Goal: Task Accomplishment & Management: Use online tool/utility

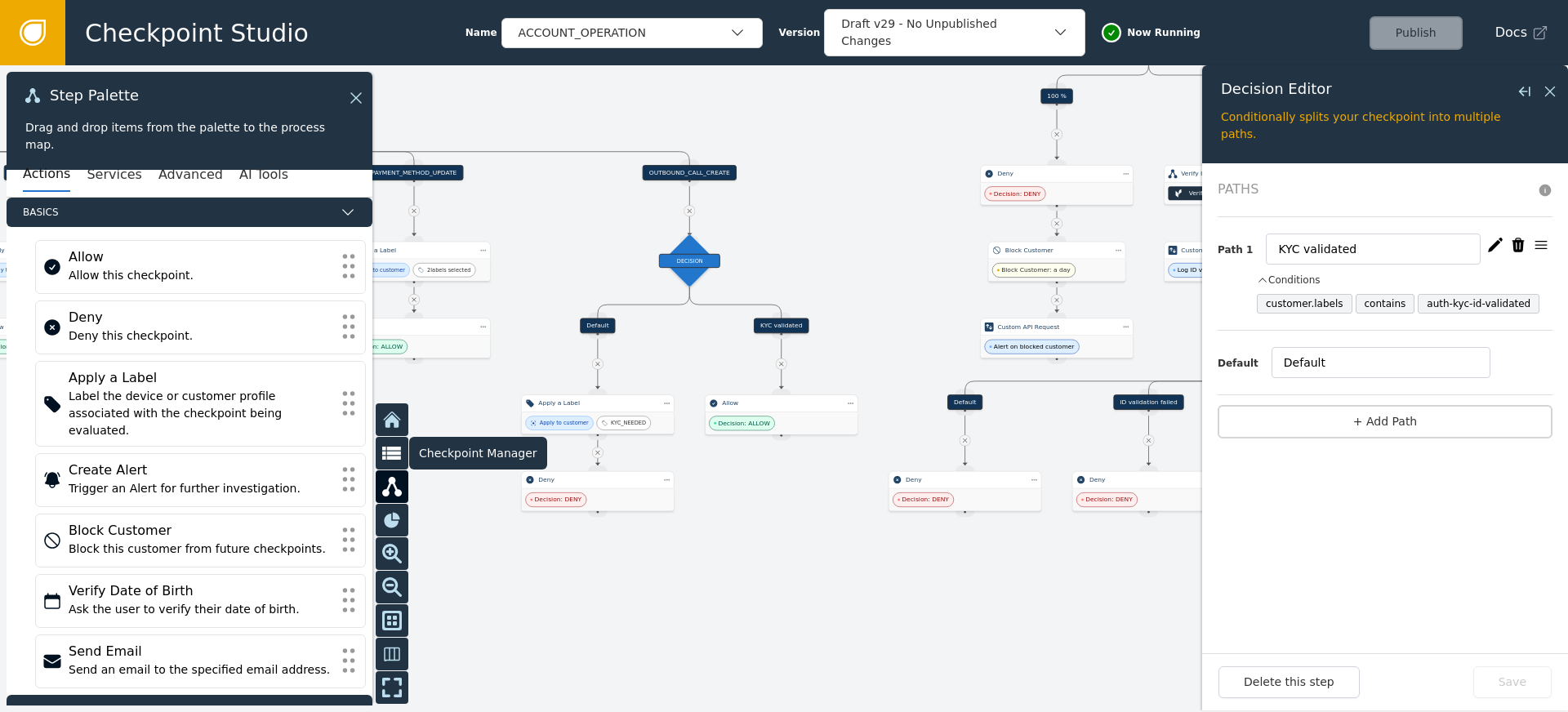
click at [391, 456] on icon at bounding box center [391, 452] width 19 height 14
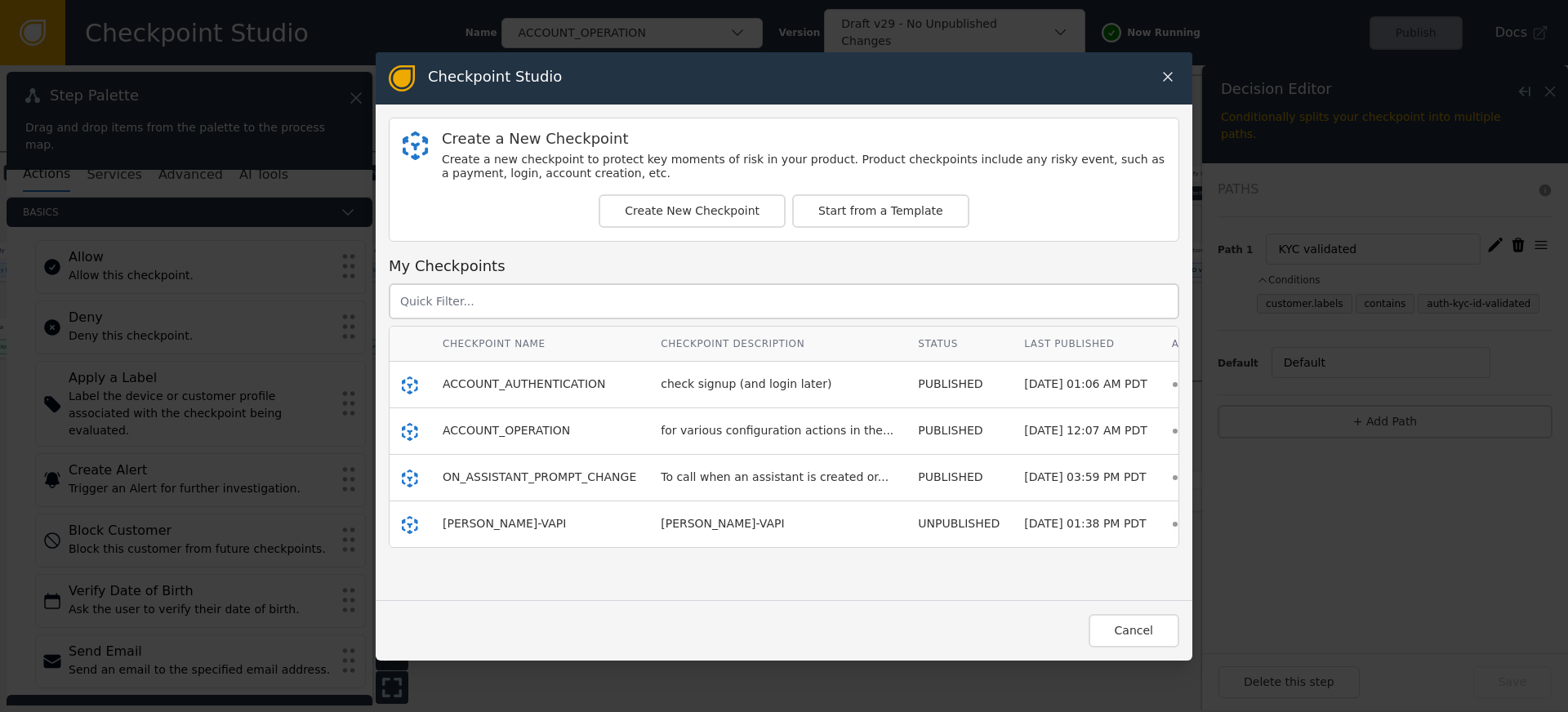
click at [1160, 72] on icon at bounding box center [1168, 77] width 16 height 16
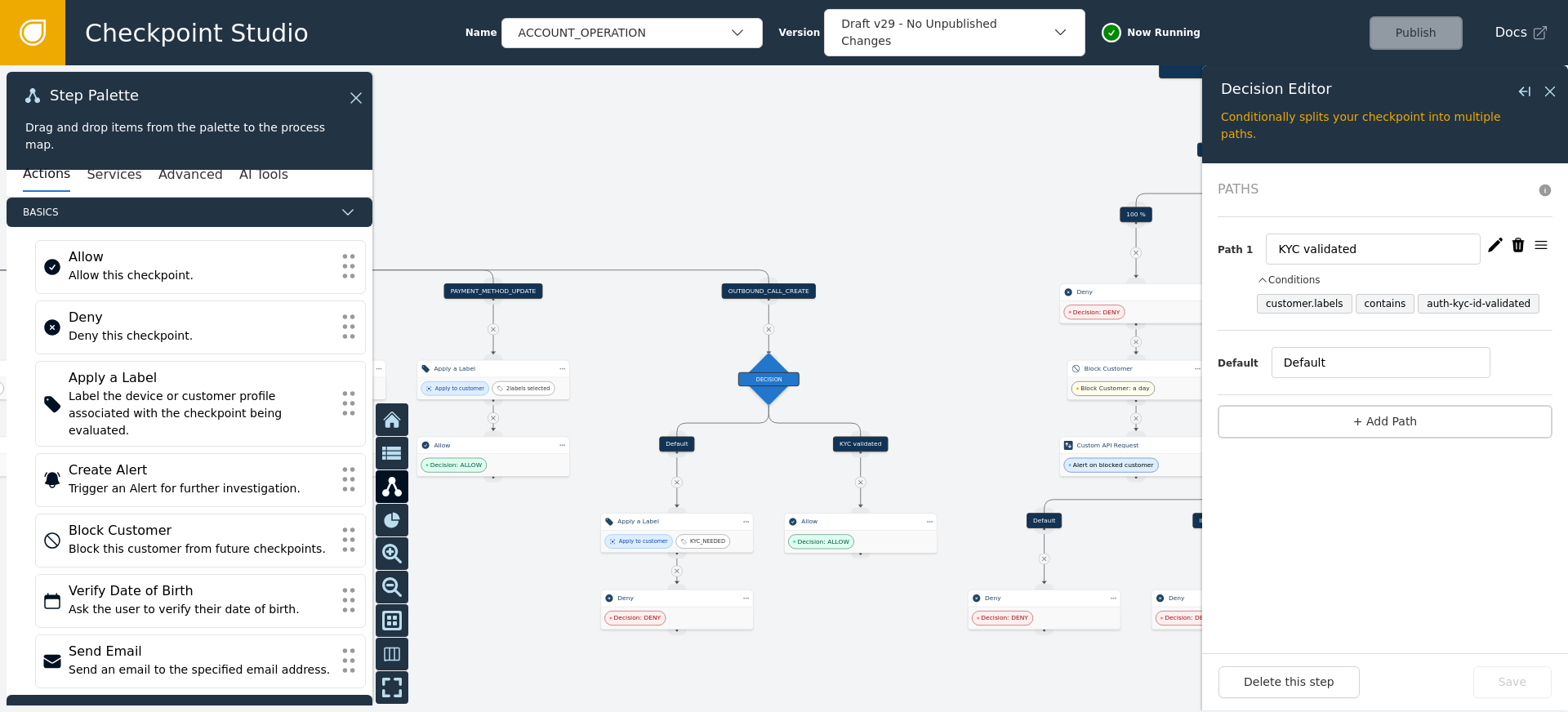
drag, startPoint x: 861, startPoint y: 230, endPoint x: 945, endPoint y: 370, distance: 163.3
click at [945, 370] on div at bounding box center [784, 388] width 1568 height 646
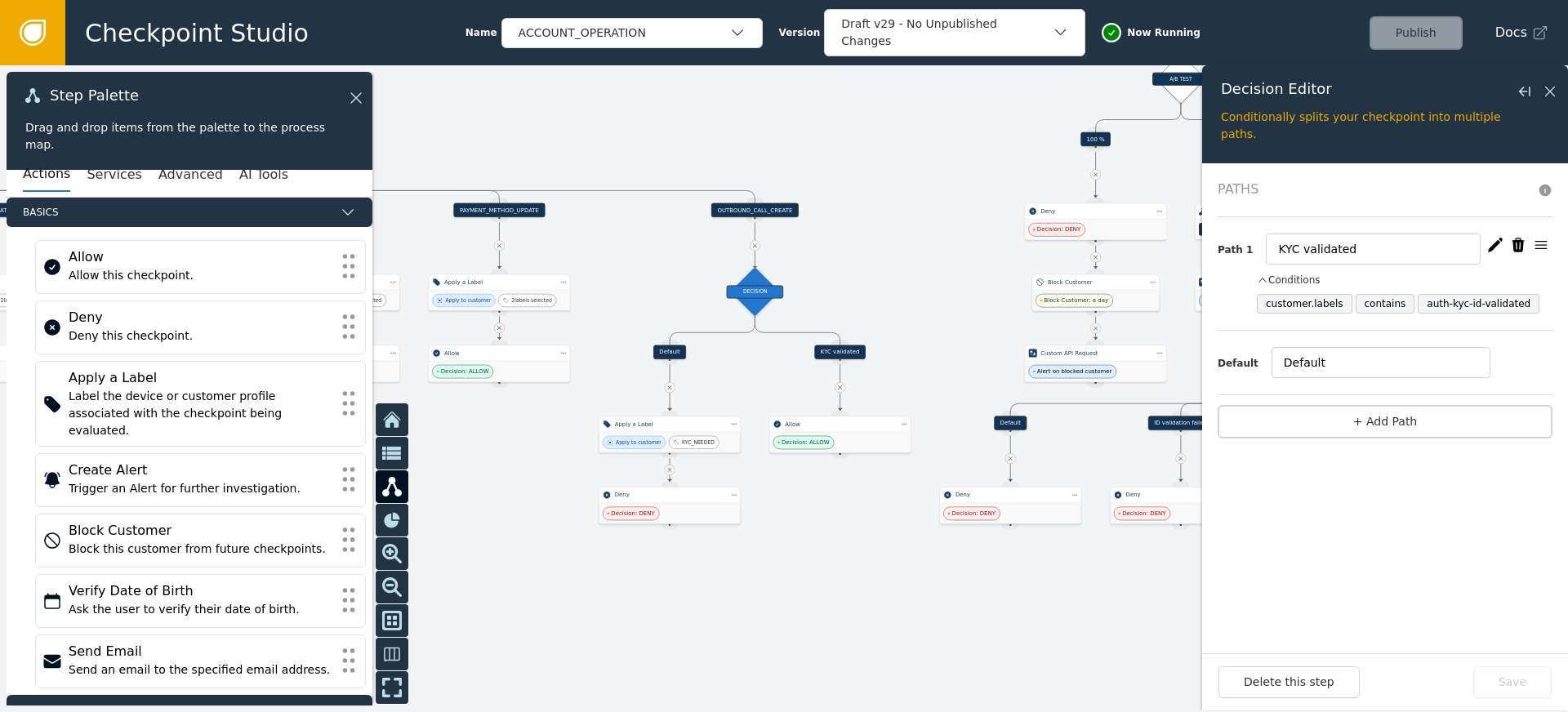
drag, startPoint x: 918, startPoint y: 390, endPoint x: 894, endPoint y: 286, distance: 106.7
click at [894, 286] on div at bounding box center [784, 388] width 1568 height 646
click at [653, 504] on div "Decision: DENY" at bounding box center [669, 513] width 141 height 20
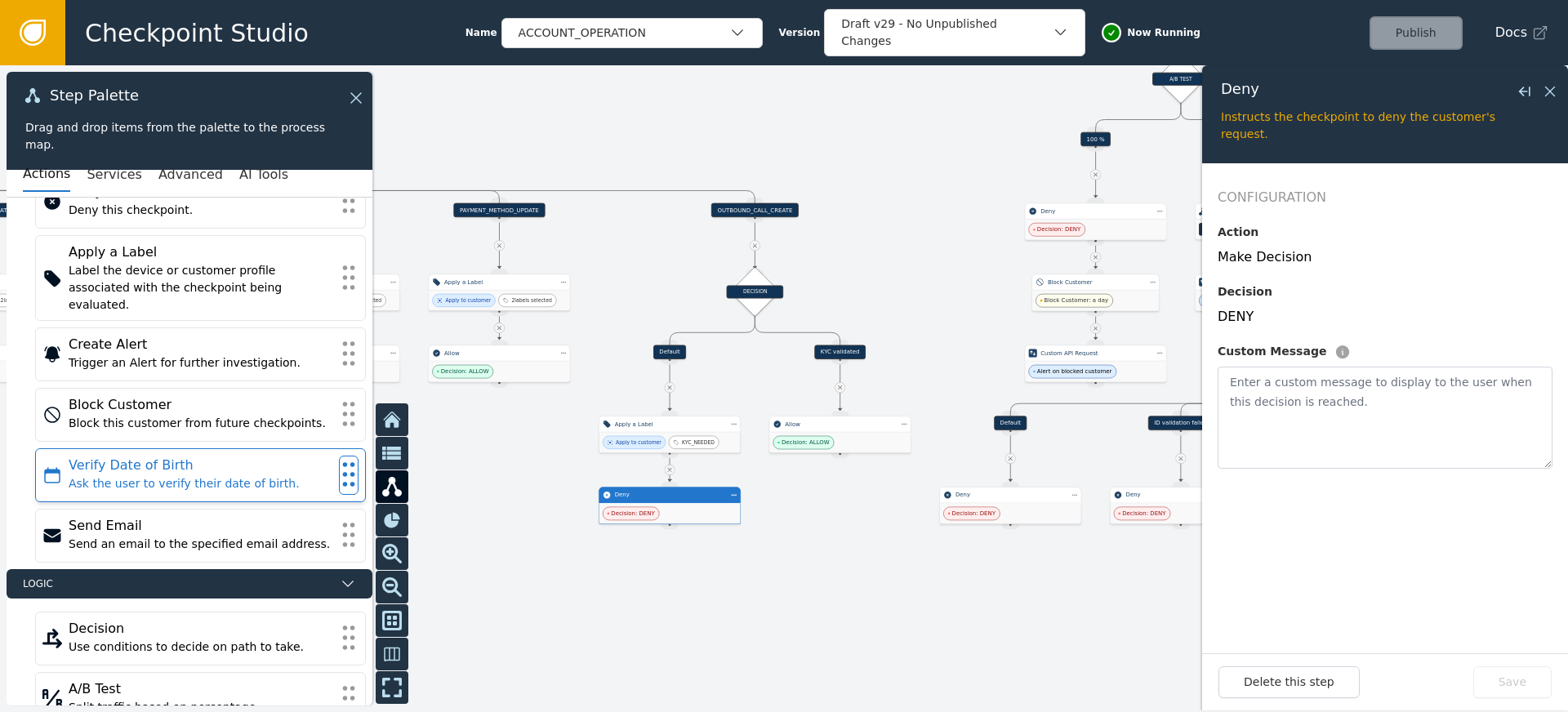
scroll to position [129, 0]
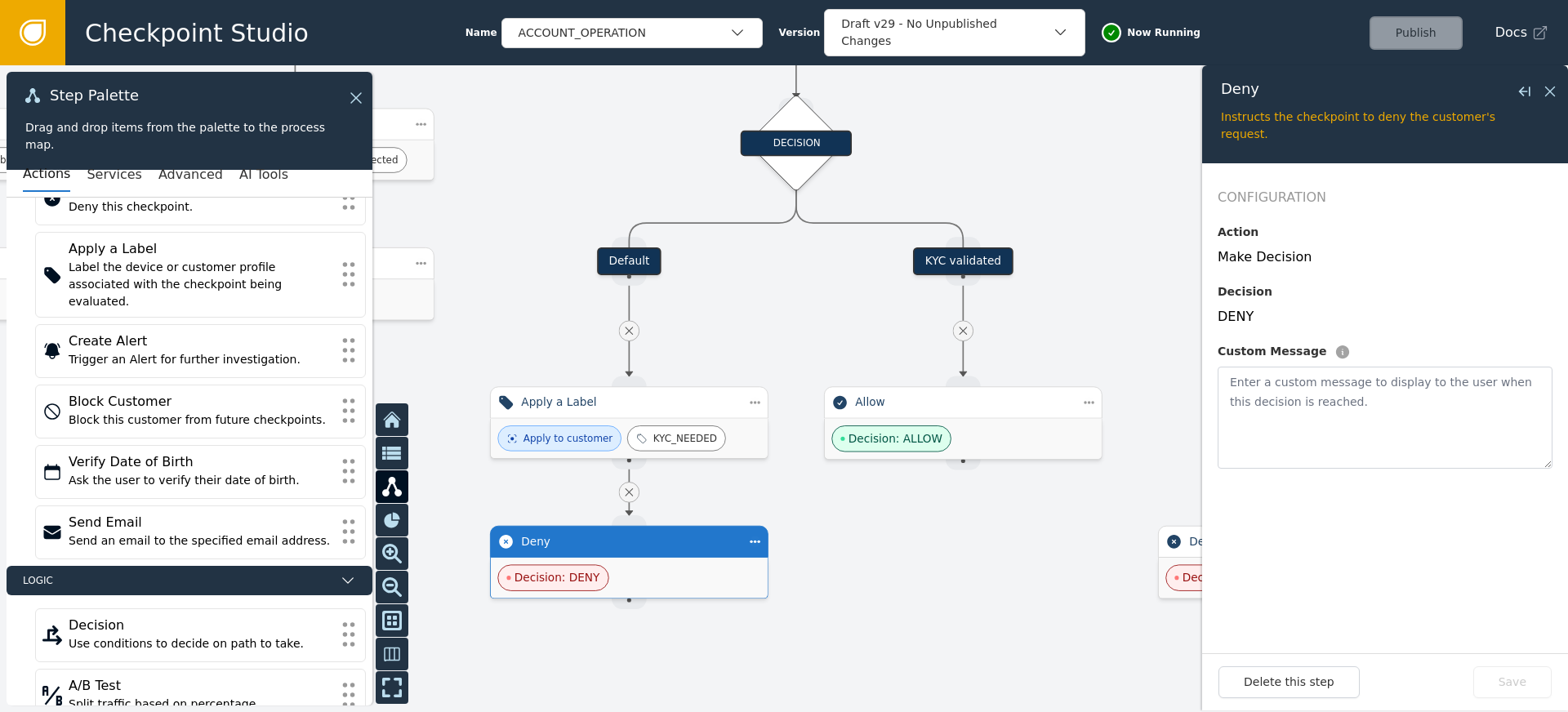
drag, startPoint x: 716, startPoint y: 386, endPoint x: 720, endPoint y: 317, distance: 69.1
click at [720, 317] on div at bounding box center [784, 388] width 1568 height 646
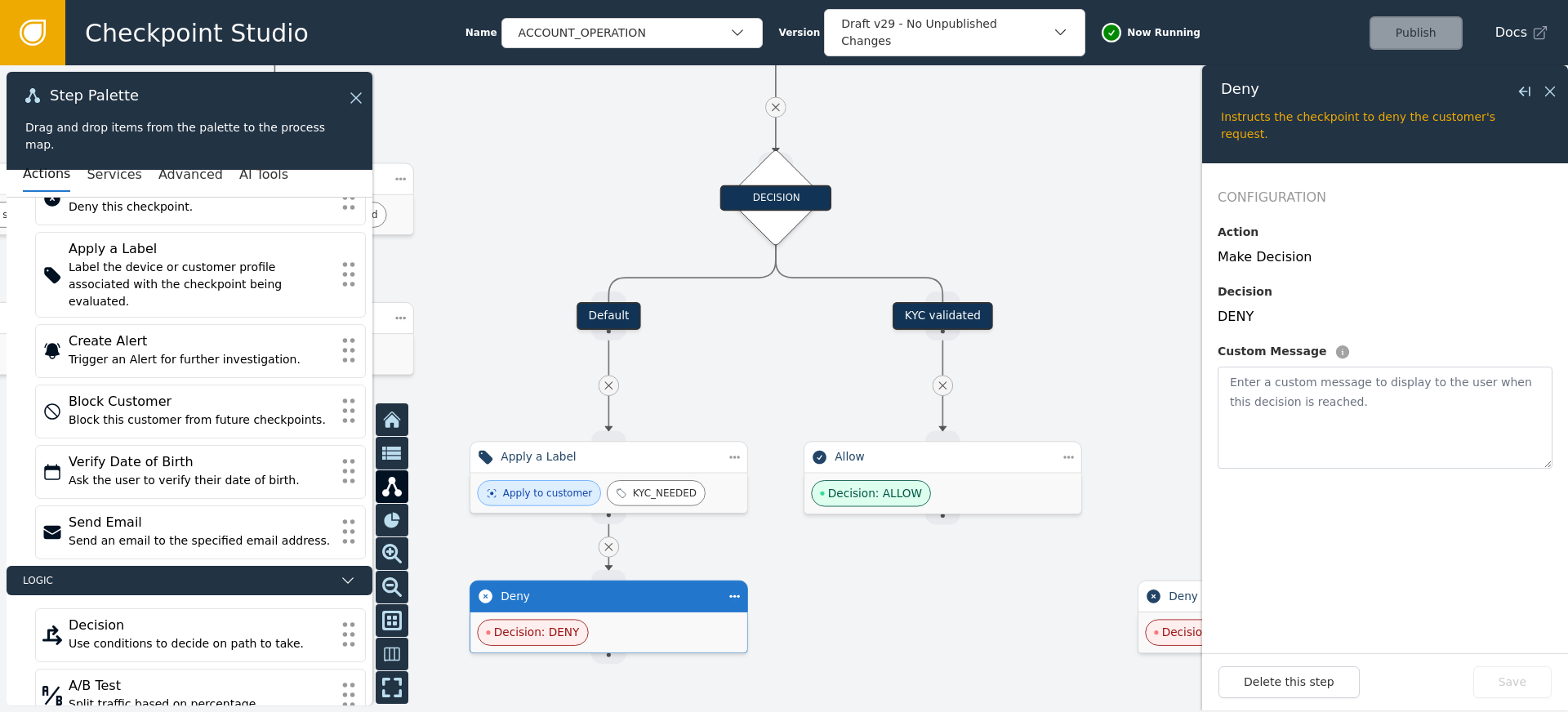
drag, startPoint x: 724, startPoint y: 290, endPoint x: 704, endPoint y: 356, distance: 69.0
click at [704, 356] on div at bounding box center [784, 388] width 1568 height 646
click at [769, 210] on div "DECISION" at bounding box center [775, 197] width 69 height 68
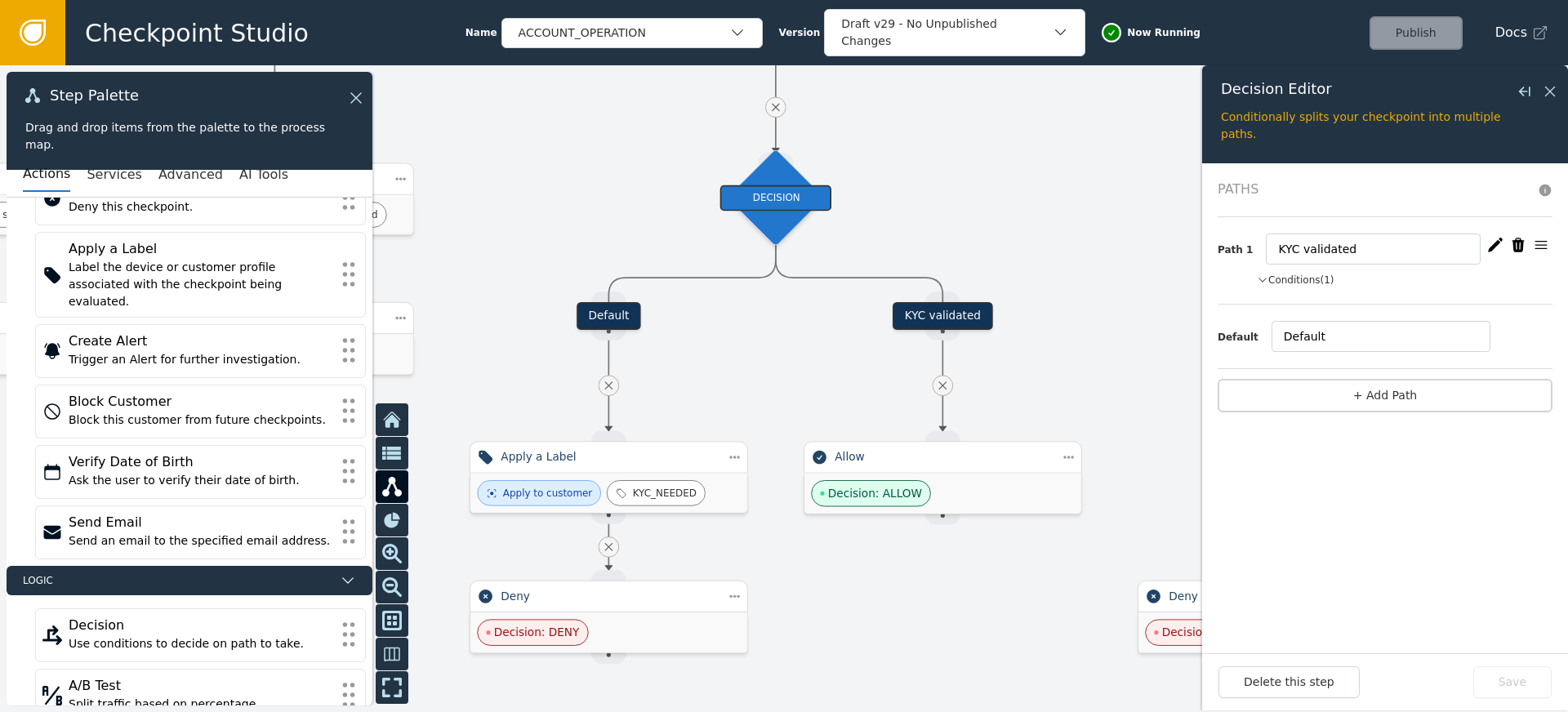
click at [1307, 273] on button "Conditions (1)" at bounding box center [1295, 280] width 78 height 15
